Goal: Find specific page/section: Find specific page/section

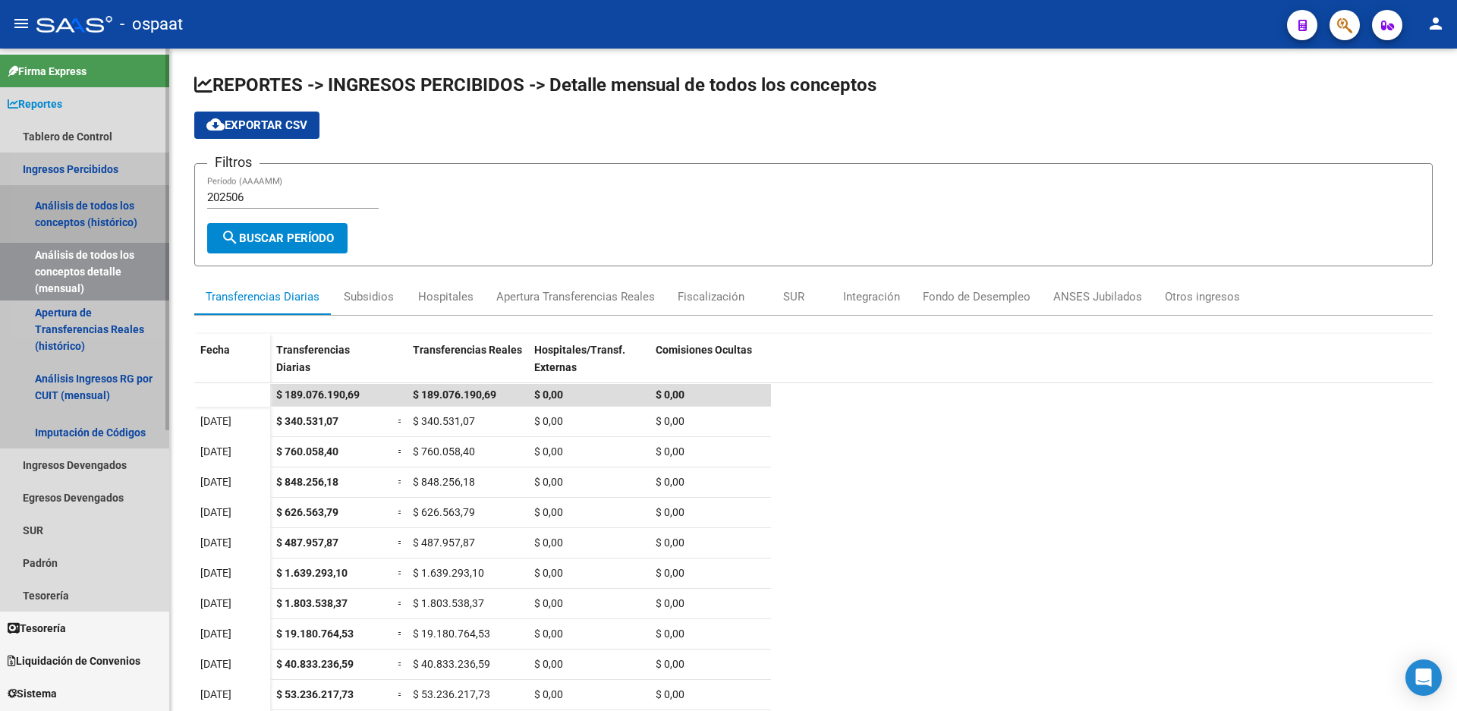
click at [76, 209] on link "Análisis de todos los conceptos (histórico)" at bounding box center [84, 214] width 169 height 58
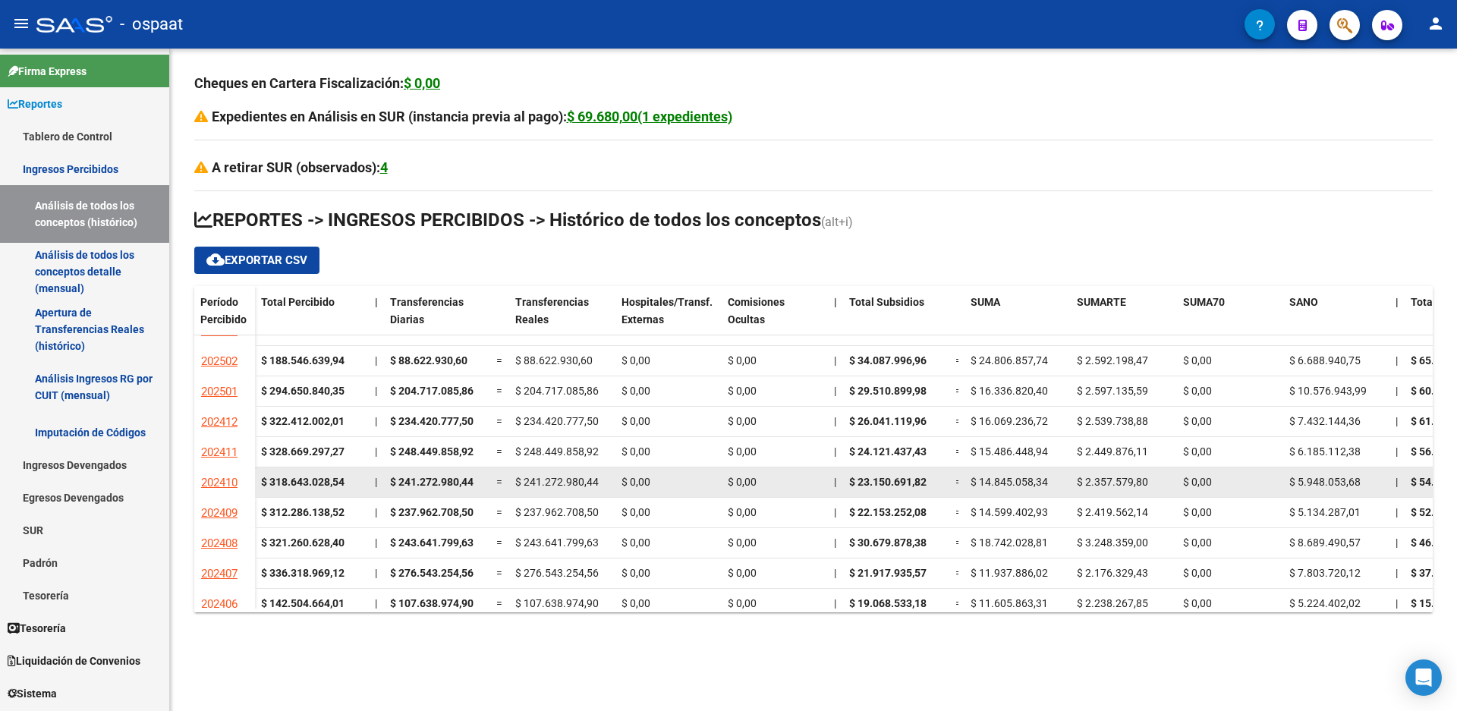
scroll to position [152, 0]
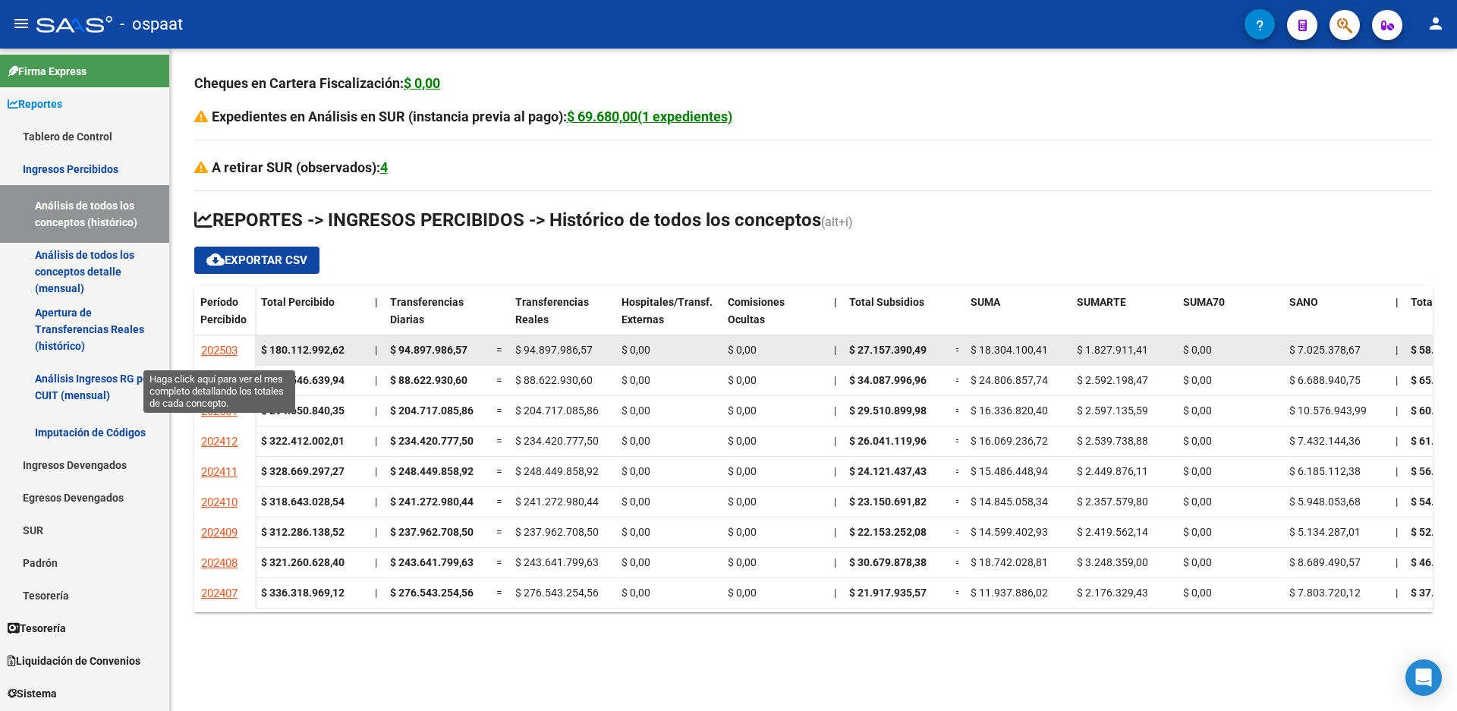
click at [222, 343] on link "202503" at bounding box center [219, 350] width 38 height 27
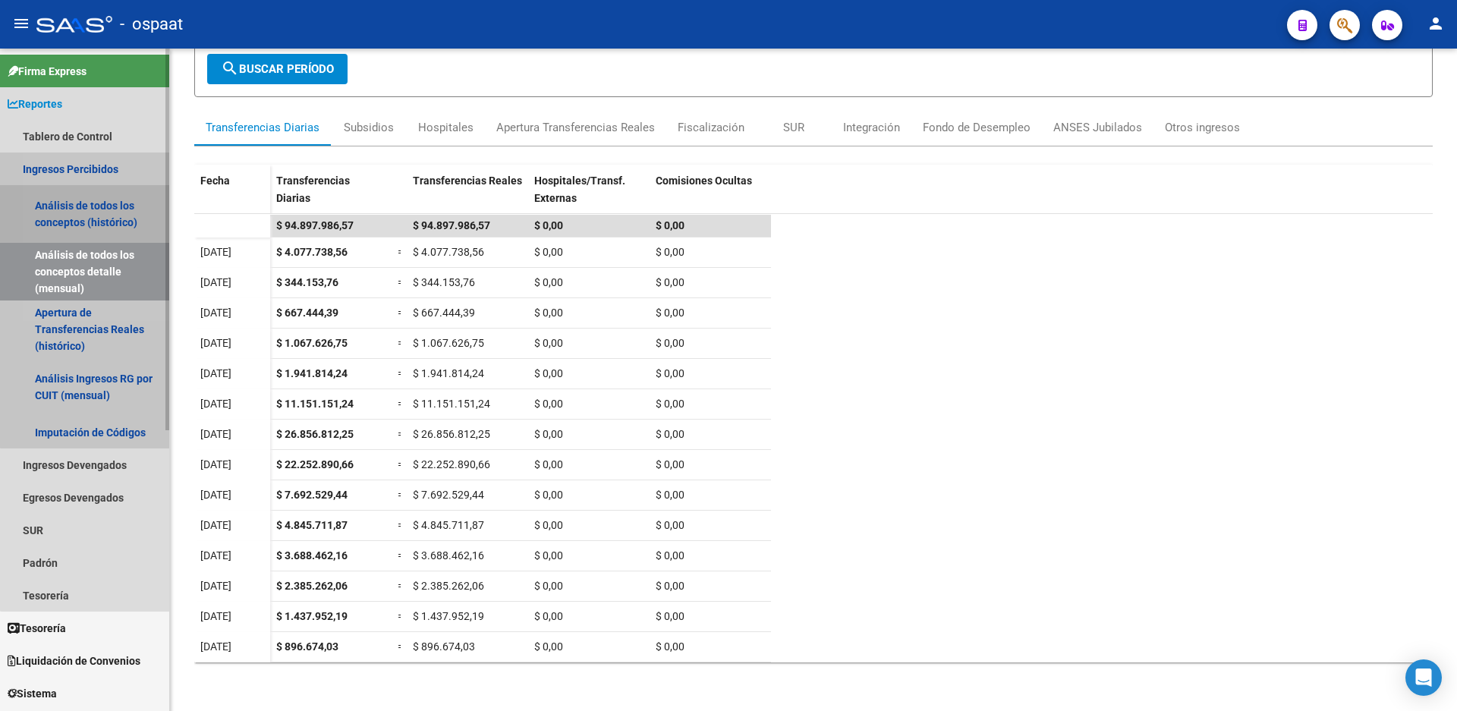
click at [95, 200] on link "Análisis de todos los conceptos (histórico)" at bounding box center [84, 214] width 169 height 58
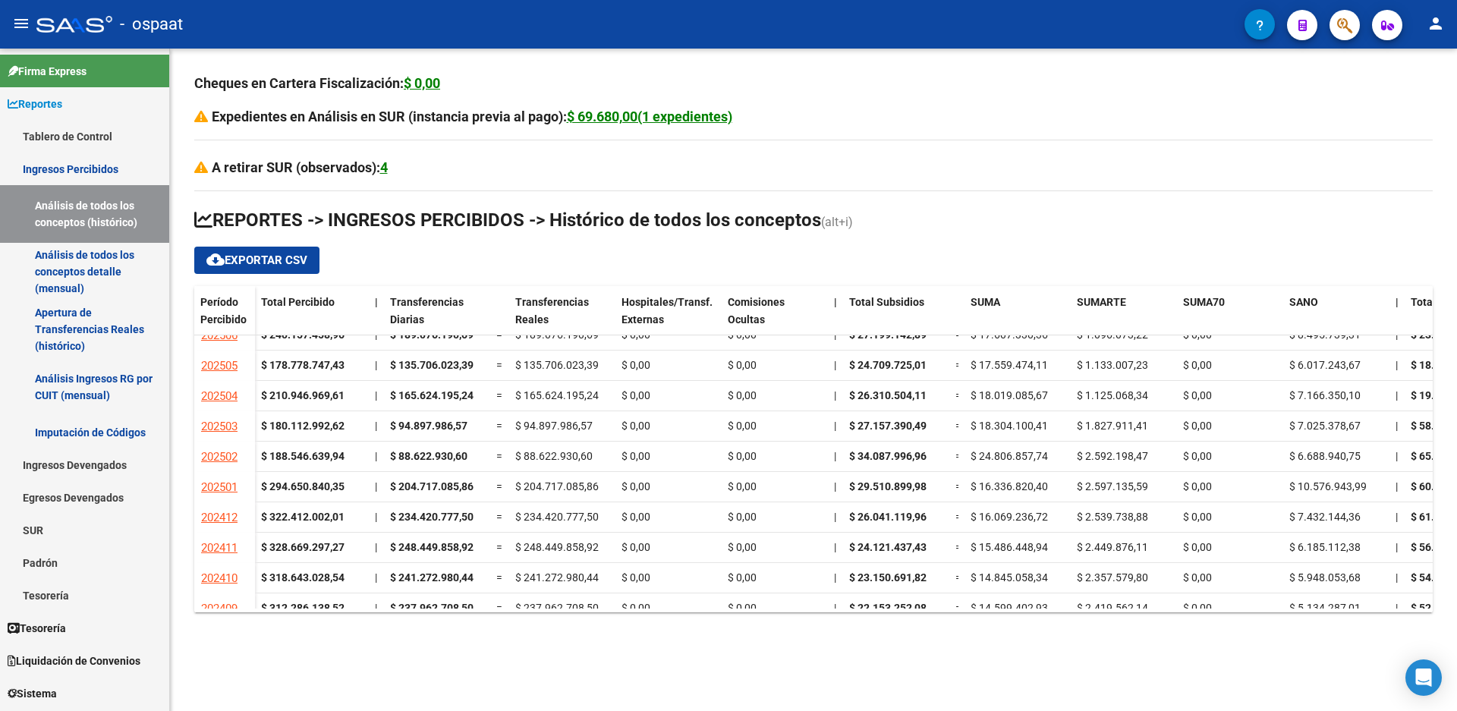
scroll to position [152, 0]
